Goal: Check status: Check status

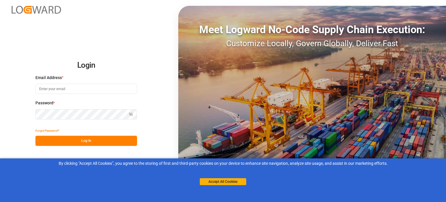
type input "[PERSON_NAME][EMAIL_ADDRESS][PERSON_NAME][DOMAIN_NAME]"
click at [122, 144] on button "Log In" at bounding box center [86, 140] width 102 height 10
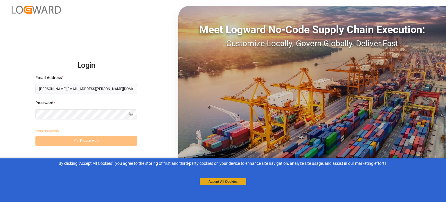
click at [229, 181] on button "Accept All Cookies" at bounding box center [223, 181] width 46 height 7
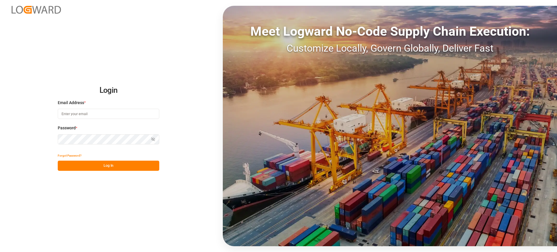
type input "[PERSON_NAME][EMAIL_ADDRESS][PERSON_NAME][DOMAIN_NAME]"
click at [142, 167] on button "Log In" at bounding box center [109, 166] width 102 height 10
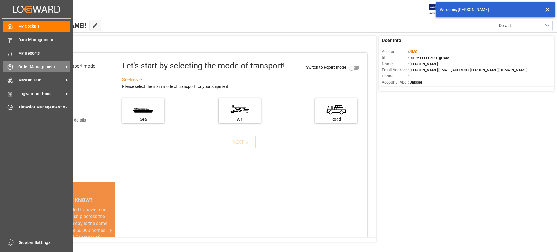
click at [27, 66] on span "Order Management" at bounding box center [41, 67] width 46 height 6
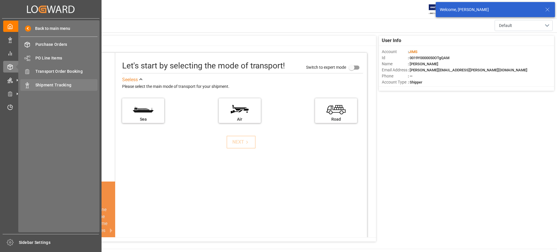
click at [32, 88] on div "Shipment Tracking Shipment Tracking" at bounding box center [58, 84] width 77 height 11
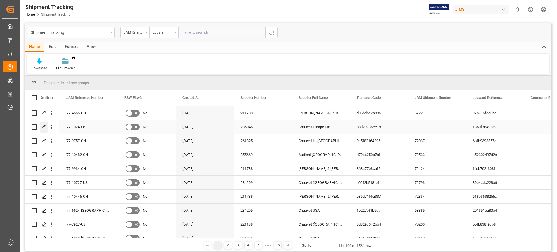
click at [41, 126] on div "Press SPACE to select this row." at bounding box center [44, 127] width 9 height 11
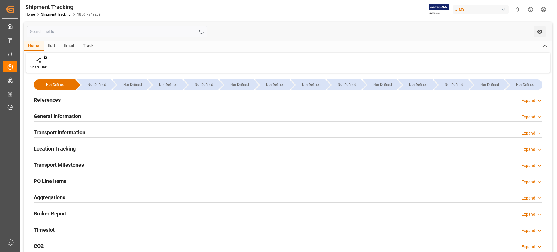
type input "9253727"
click at [53, 118] on h2 "General Information" at bounding box center [57, 116] width 47 height 8
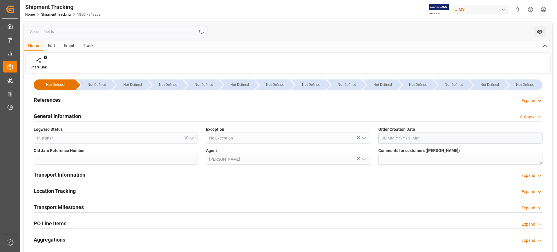
click at [53, 118] on h2 "General Information" at bounding box center [57, 116] width 47 height 8
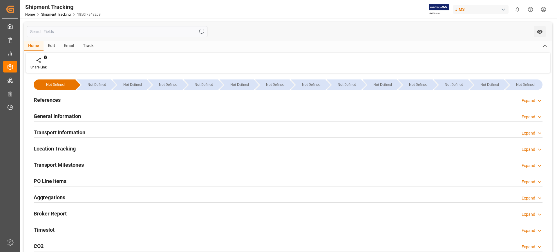
click at [58, 131] on h2 "Transport Information" at bounding box center [60, 133] width 52 height 8
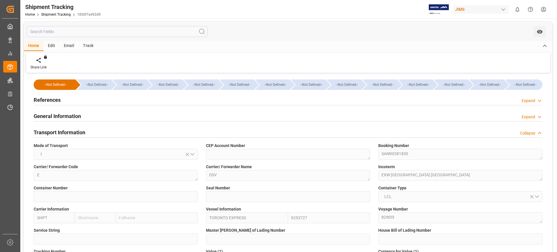
click at [49, 129] on h2 "Transport Information" at bounding box center [60, 133] width 52 height 8
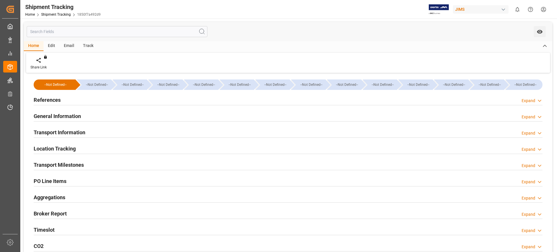
click at [70, 164] on h2 "Transport Milestones" at bounding box center [59, 165] width 50 height 8
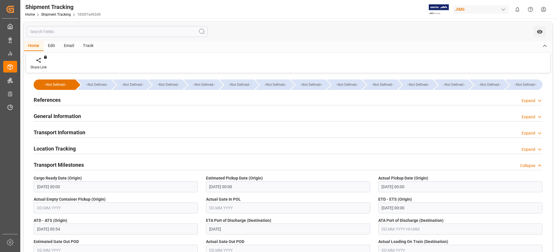
click at [369, 144] on div "Location Tracking Expand" at bounding box center [288, 148] width 509 height 11
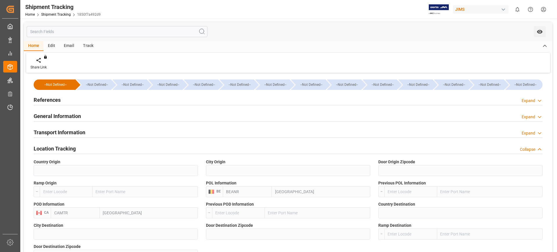
drag, startPoint x: 490, startPoint y: 54, endPoint x: 475, endPoint y: 51, distance: 14.8
click at [490, 54] on div "Share Link You don't have permission for this feature. Contact admin." at bounding box center [288, 63] width 524 height 20
